Goal: Task Accomplishment & Management: Manage account settings

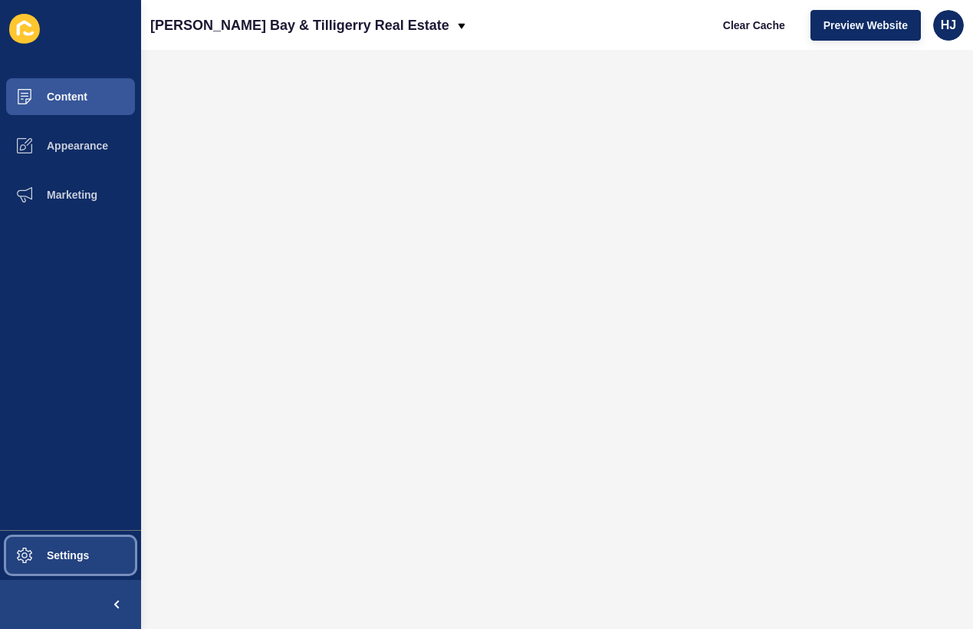
click at [52, 565] on button "Settings" at bounding box center [70, 555] width 141 height 49
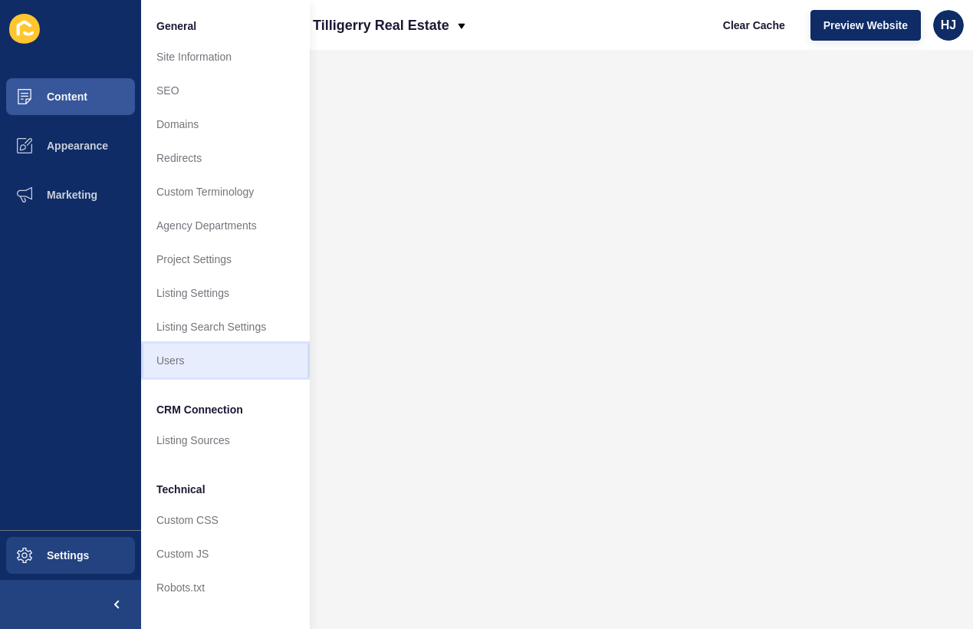
click at [166, 363] on link "Users" at bounding box center [225, 361] width 169 height 34
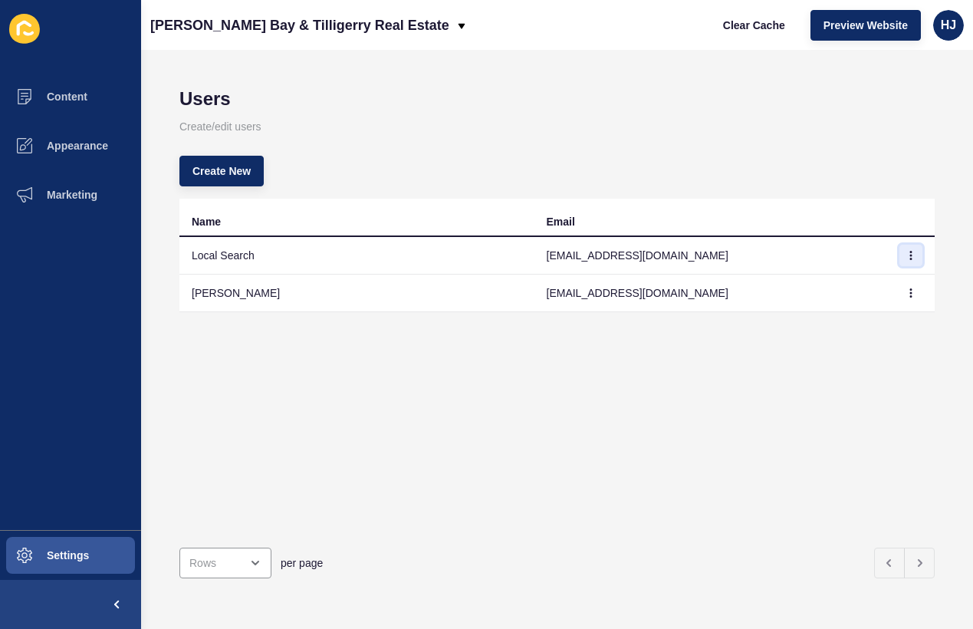
click at [912, 252] on icon "button" at bounding box center [910, 255] width 9 height 9
click at [837, 287] on link "Edit" at bounding box center [868, 286] width 107 height 34
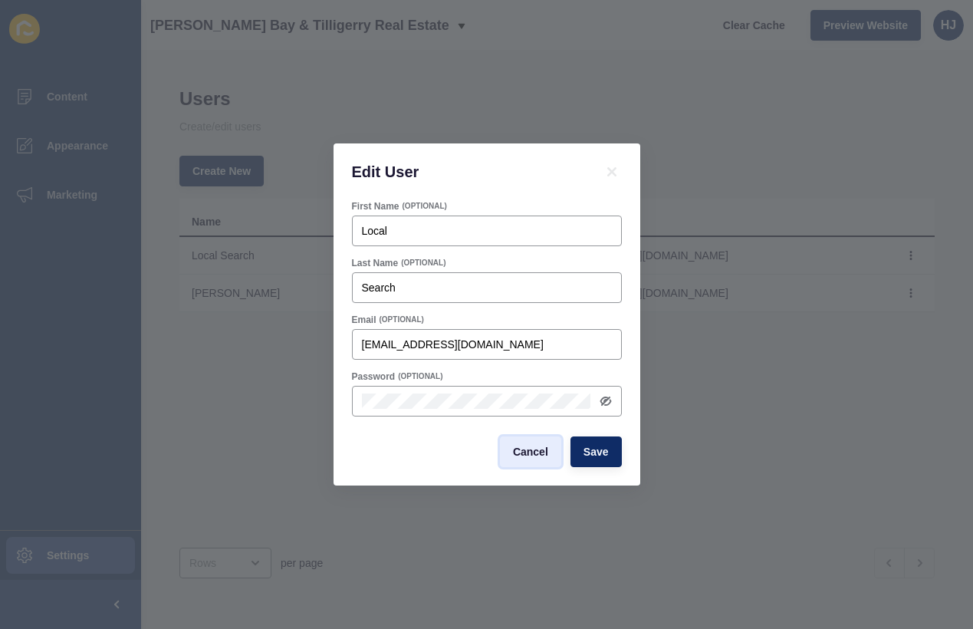
click at [531, 447] on span "Cancel" at bounding box center [530, 451] width 35 height 15
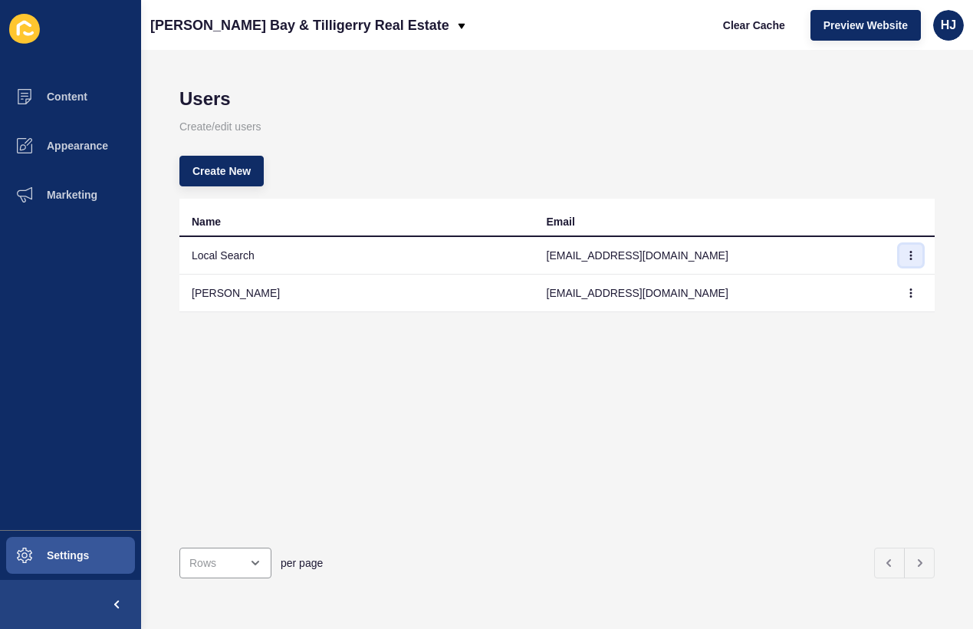
click at [913, 256] on icon "button" at bounding box center [910, 255] width 9 height 9
click at [853, 329] on link "Delete" at bounding box center [868, 320] width 107 height 34
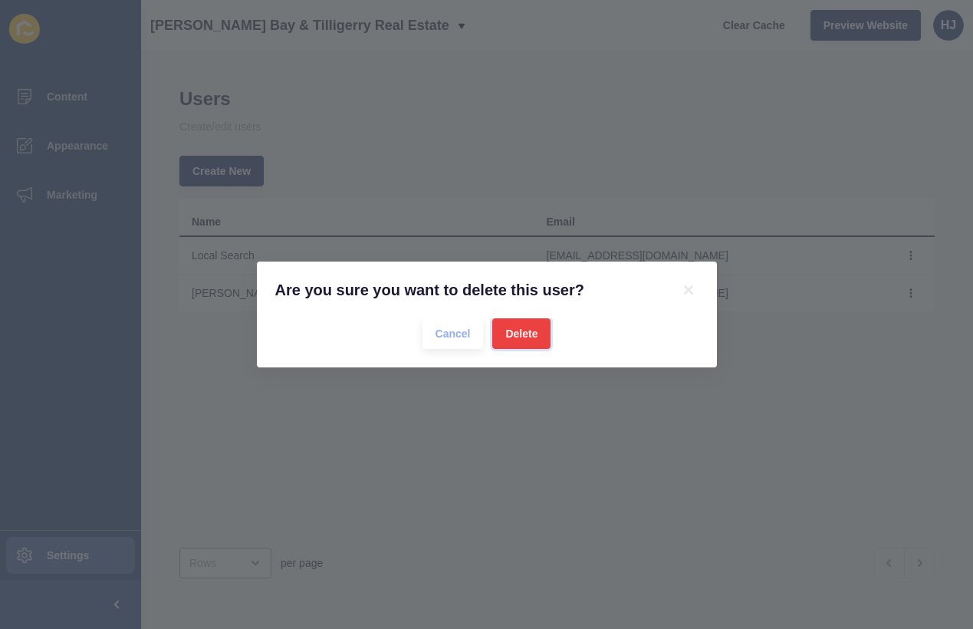
click at [519, 333] on span "Delete" at bounding box center [521, 333] width 32 height 15
